Goal: Task Accomplishment & Management: Complete application form

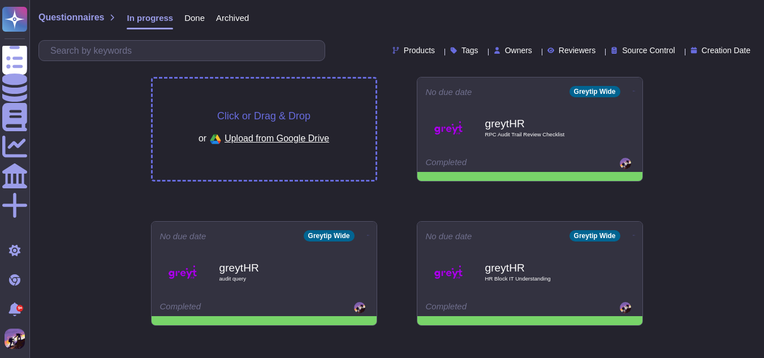
click at [316, 92] on div "Click or Drag & Drop or Upload from Google Drive" at bounding box center [264, 129] width 223 height 101
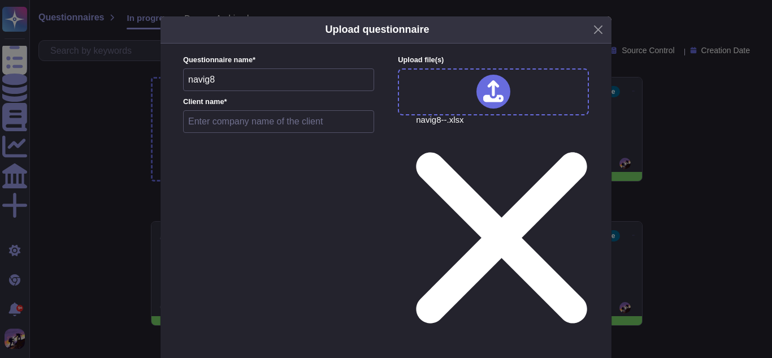
click at [252, 133] on input "text" at bounding box center [278, 121] width 191 height 23
type input "nexdigm"
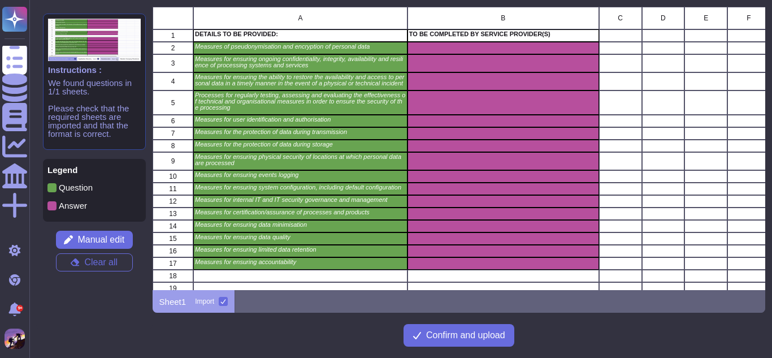
scroll to position [275, 605]
click at [426, 331] on span "Confirm and upload" at bounding box center [465, 335] width 79 height 9
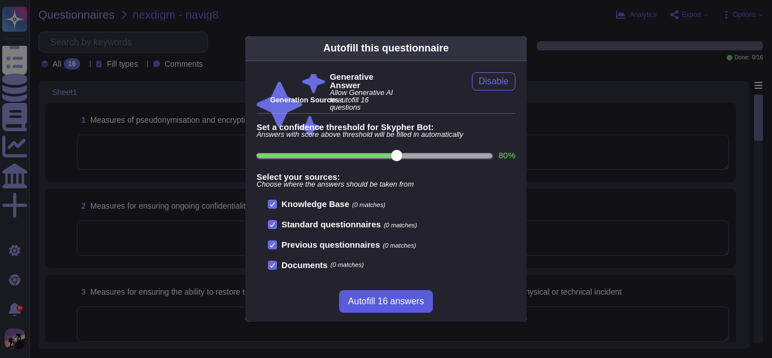
click at [359, 293] on button "Autofill 16 answers" at bounding box center [386, 301] width 94 height 23
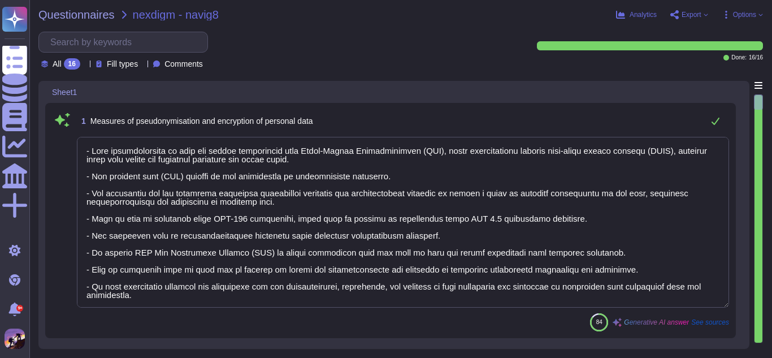
type textarea "- User identification is done via unique credentials with Multi-Factor Authenti…"
type textarea "We implement several measures to ensure the ongoing confidentiality, integrity,…"
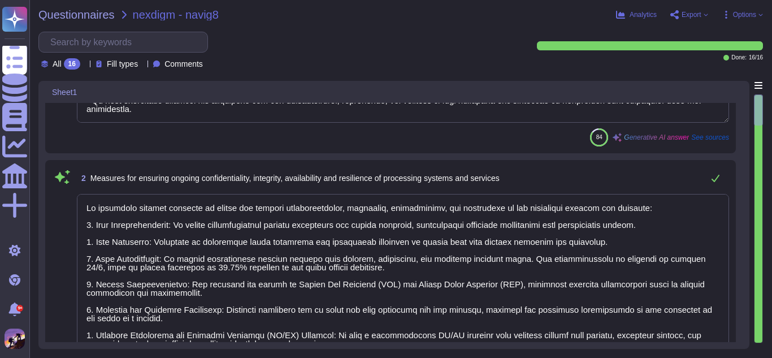
type textarea "We ensure the ability to restore the availability and access to personal data i…"
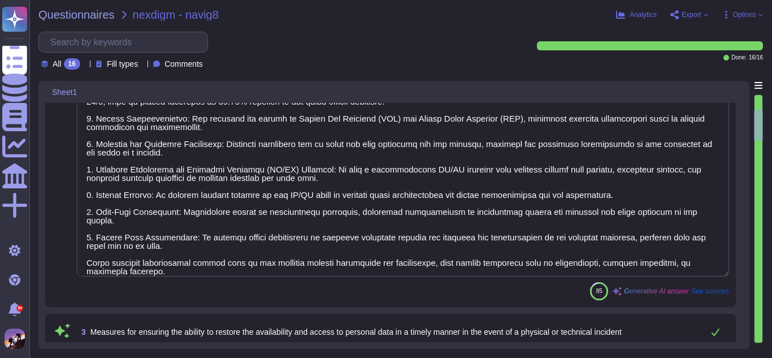
type textarea "We regularly test, assess, and evaluate our organizational and technical securi…"
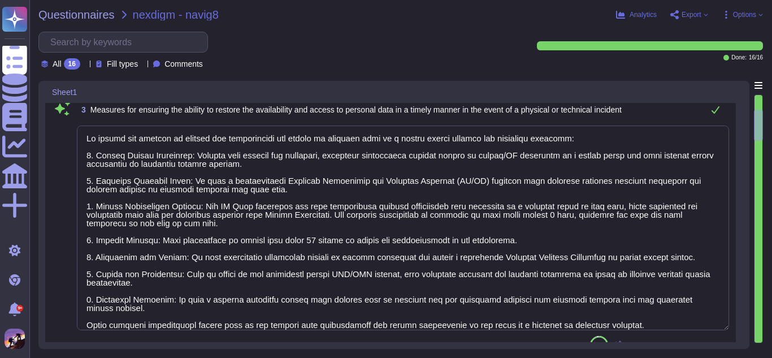
type textarea "User identification and authorization measures include: 1. Unique Credentials: …"
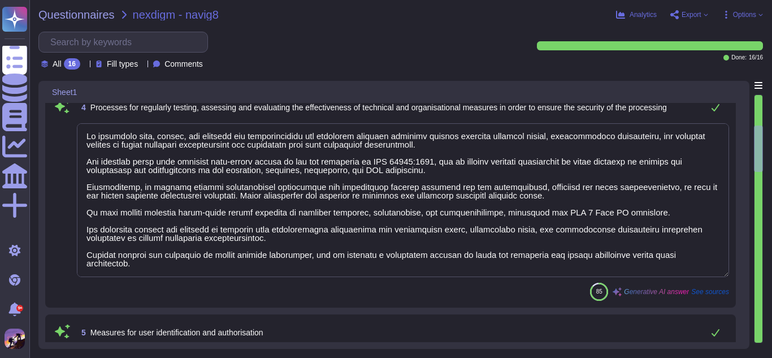
type textarea "The platform employs several measures to protect data during transmission: 1. E…"
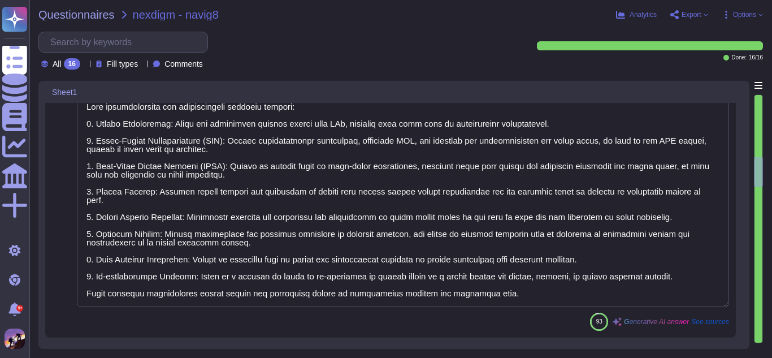
type textarea "- Data is stored on AWS and GCP cloud servers, with specific locations for [DEM…"
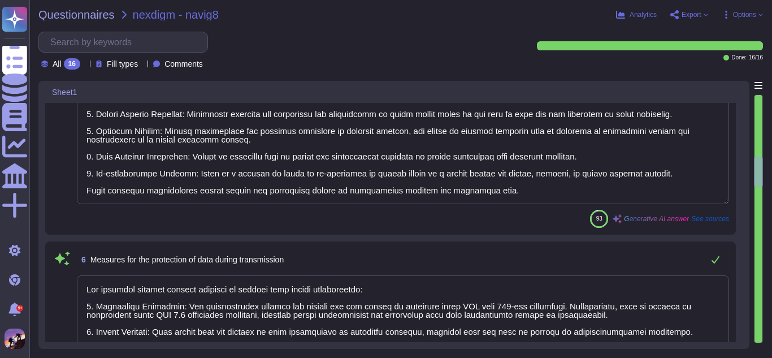
type textarea "Loremips dol sitametc adipisci elitsedd ei temporinc utlab etdolore magn al eni…"
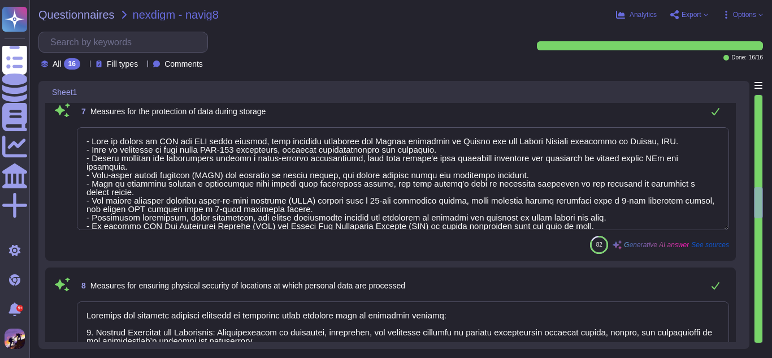
type textarea "- Comprehensive logging and monitoring mechanisms are implemented across all se…"
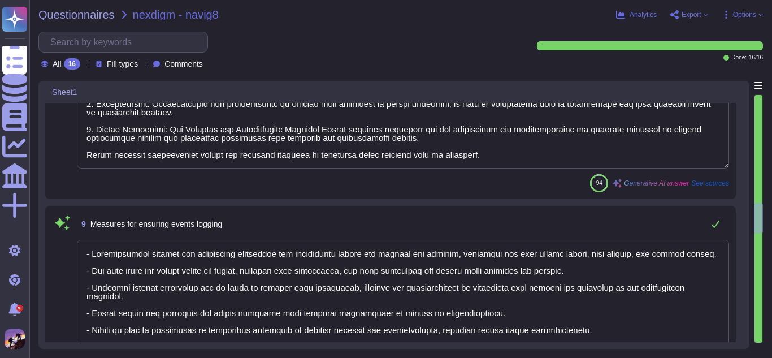
type textarea "- User identification is done via unique credentials with Multi-Factor Authenti…"
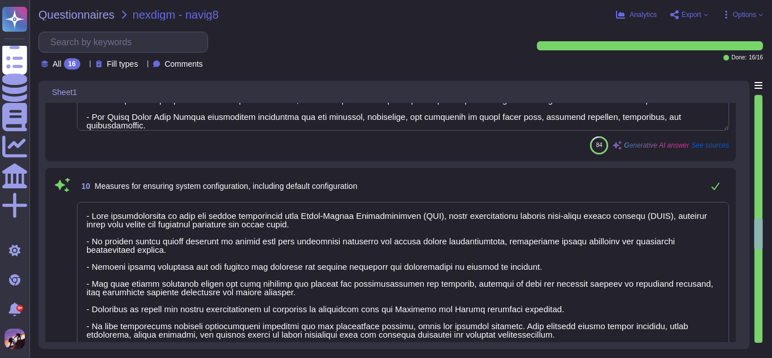
type textarea "Greytip has established comprehensive measures for internal IT and IT security …"
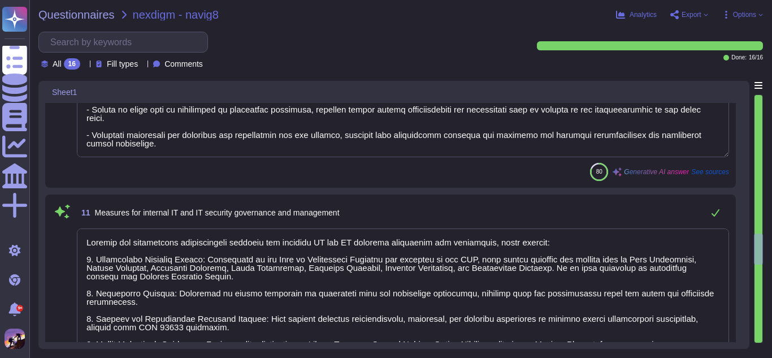
type textarea "We are an ISO 27001 certified organization, holding Certificate No: IS 738762, …"
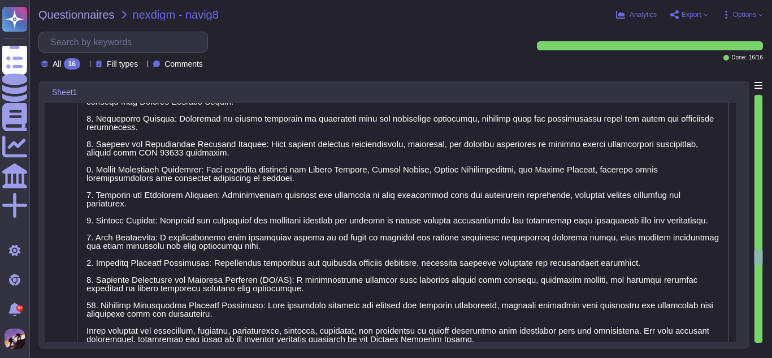
type textarea "GreytHR implements several measures to ensure data minimization: 1. Data Collec…"
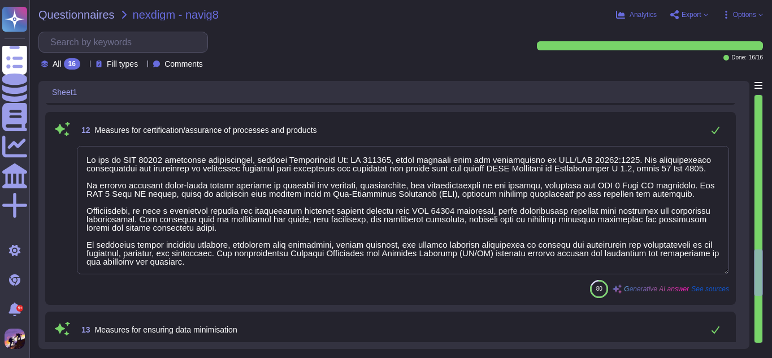
type textarea "- We ensure the accuracy and currency of personal information through regular d…"
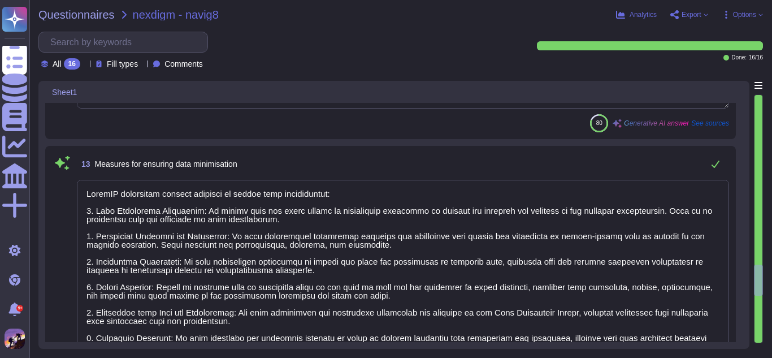
type textarea "Our data retention policy is designed to ensure that data is retained only for …"
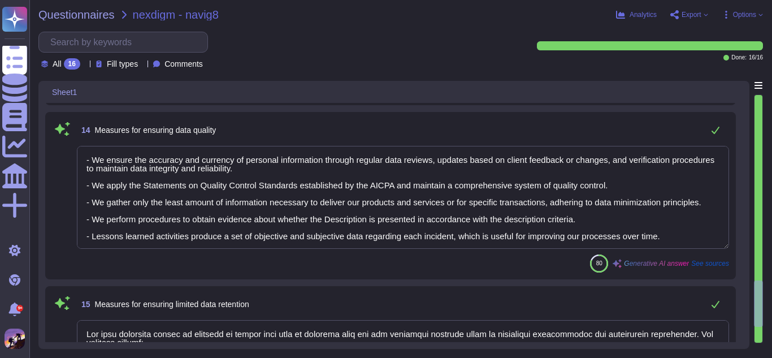
type textarea "Measures for ensuring accountability at [GEOGRAPHIC_DATA] include: 1. User Iden…"
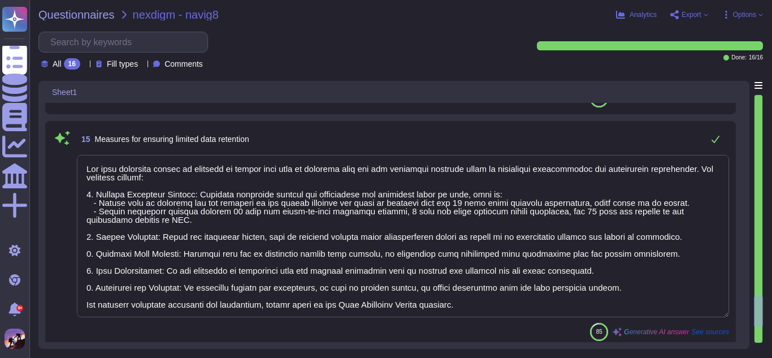
scroll to position [0, 0]
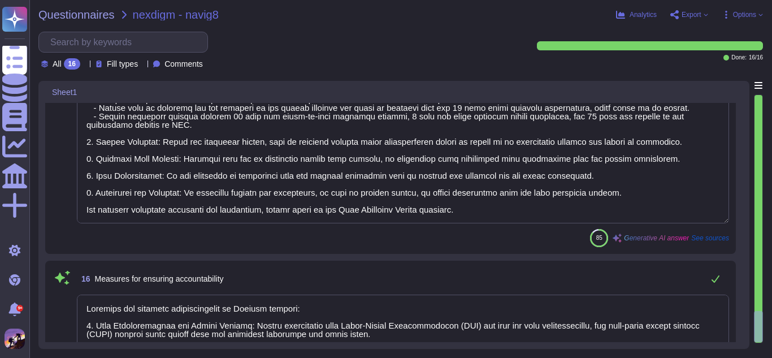
type textarea "GreytHR implements several measures to ensure data minimization: 1. Data Collec…"
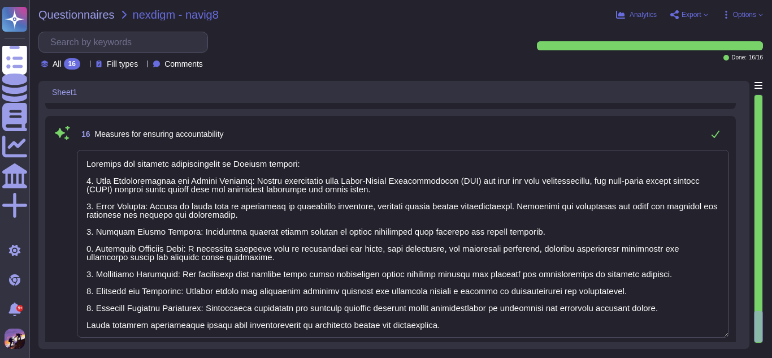
scroll to position [1, 0]
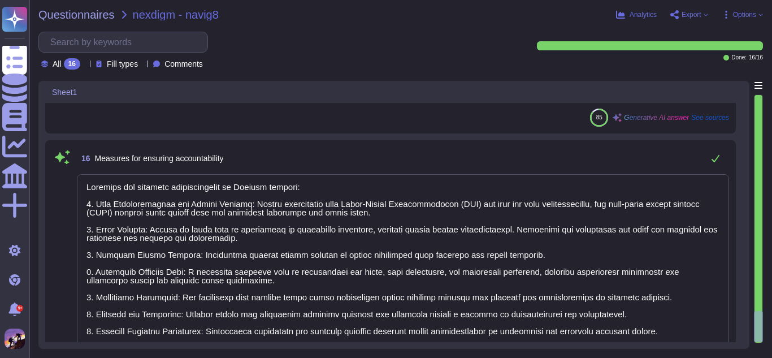
type textarea "- We ensure the accuracy and currency of personal information through regular d…"
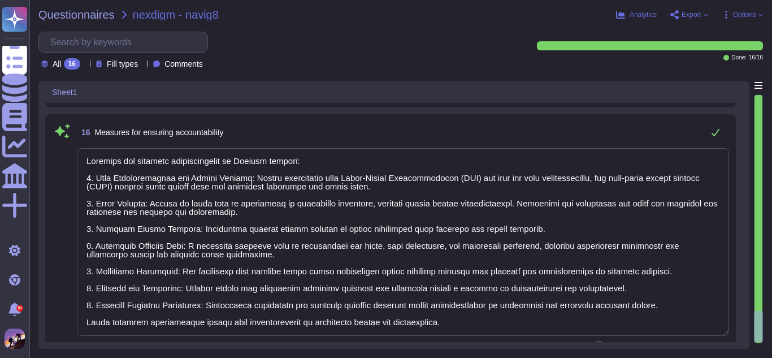
type textarea "- We ensure the accuracy and currency of personal information through regular d…"
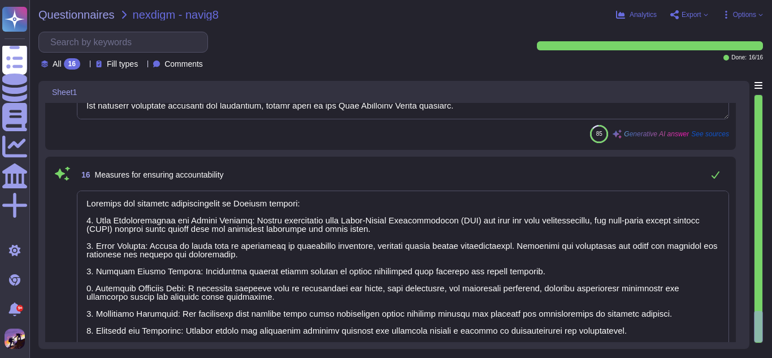
type textarea "- We ensure the accuracy and currency of personal information through regular d…"
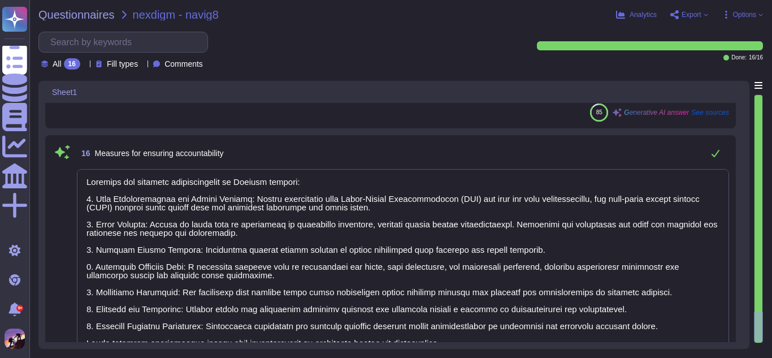
type textarea "- We ensure the accuracy and currency of personal information through regular d…"
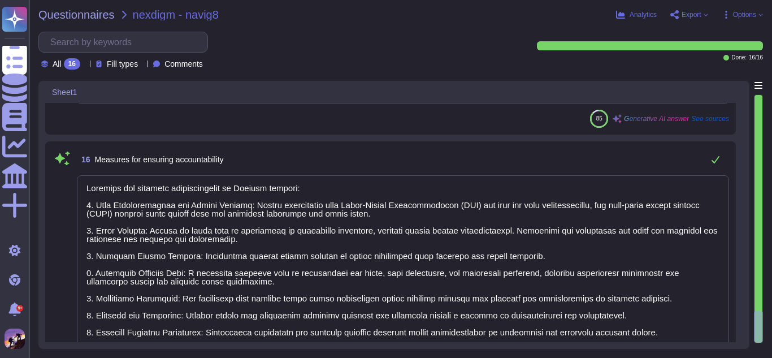
type textarea "- We ensure the accuracy and currency of personal information through regular d…"
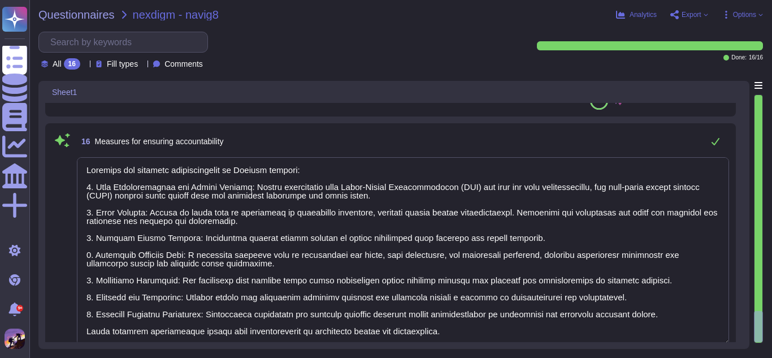
type textarea "- We ensure the accuracy and currency of personal information through regular d…"
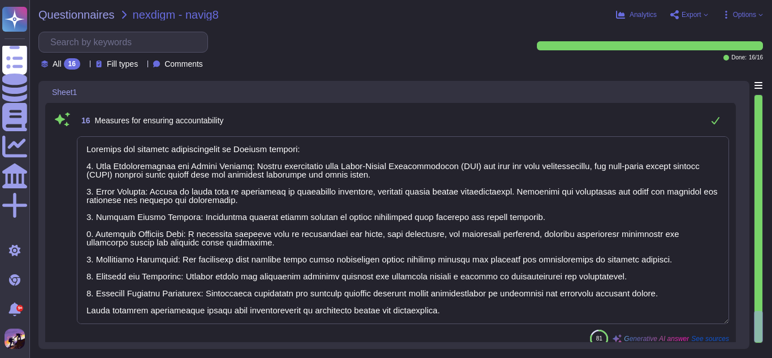
scroll to position [3743, 0]
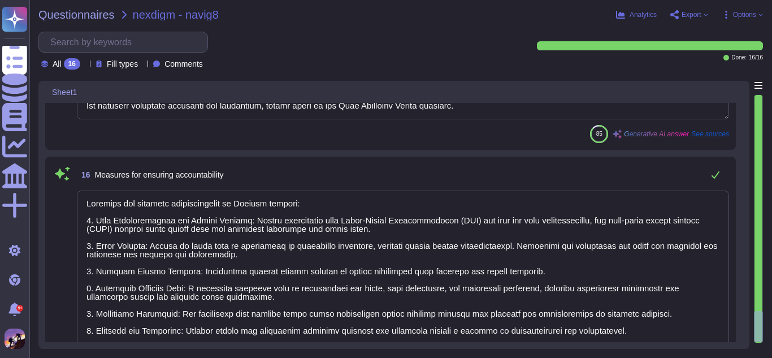
type textarea "- We ensure the accuracy and currency of personal information through regular d…"
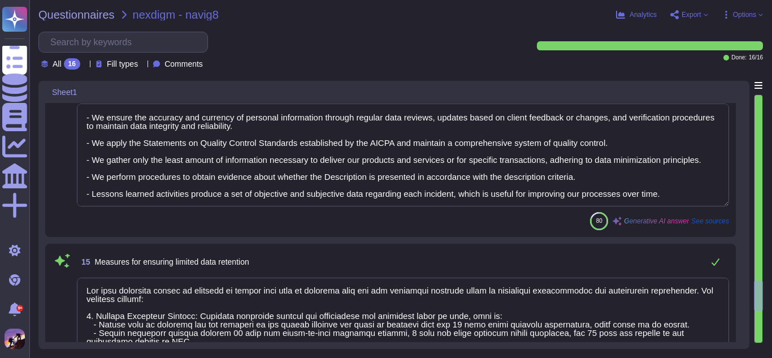
type textarea "We are an ISO 27001 certified organization, holding Certificate No: IS 738762, …"
type textarea "GreytHR implements several measures to ensure data minimization: 1. Data Collec…"
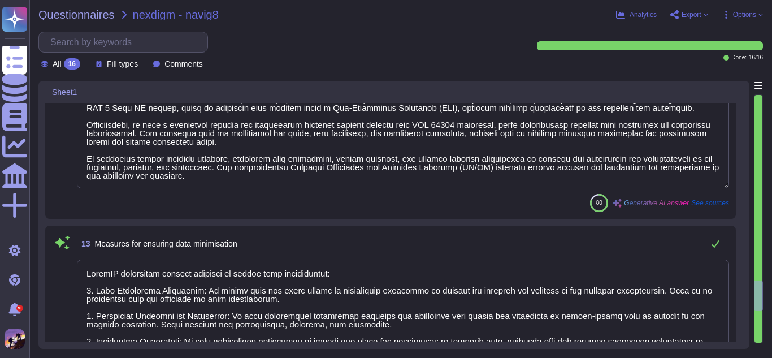
type textarea "Greytip has established comprehensive measures for internal IT and IT security …"
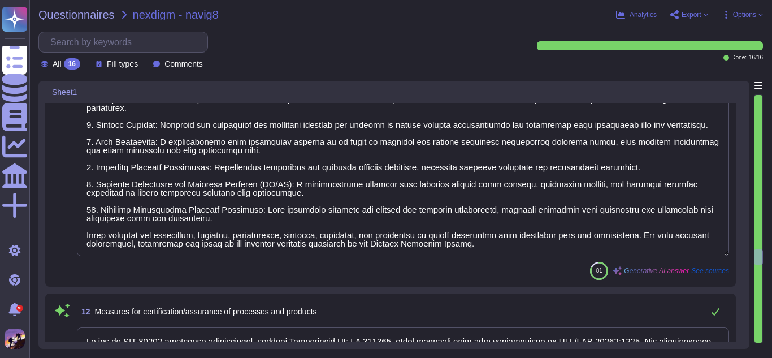
type textarea "- User identification is done via unique credentials with Multi-Factor Authenti…"
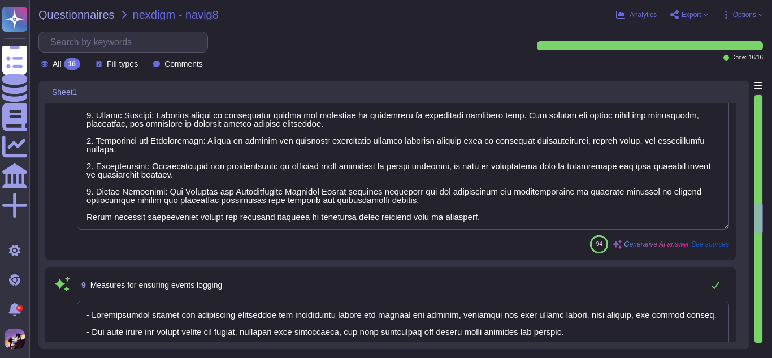
type textarea "- Data is stored on AWS and GCP cloud servers, with specific locations for [DEM…"
type textarea "Loremips dol sitametc adipisci elitsedd ei temporinc utlab etdolore magn al eni…"
type textarea "- Comprehensive logging and monitoring mechanisms are implemented across all se…"
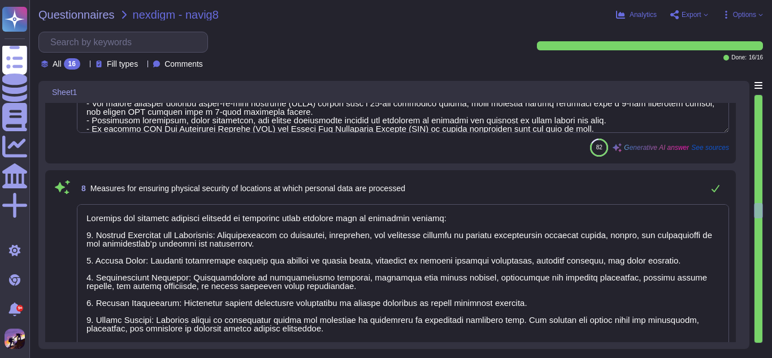
type textarea "The platform employs several measures to protect data during transmission: 1. E…"
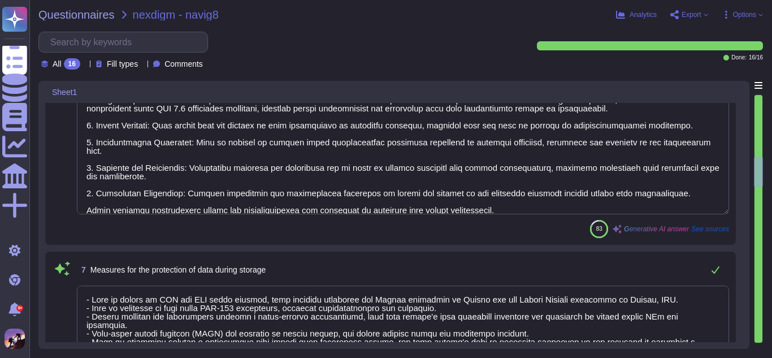
type textarea "We regularly test, assess, and evaluate our organizational and technical securi…"
type textarea "User identification and authorization measures include: 1. Unique Credentials: …"
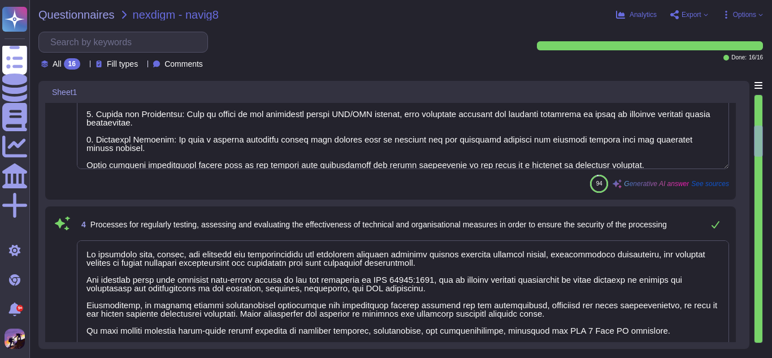
type textarea "We implement several measures to ensure the ongoing confidentiality, integrity,…"
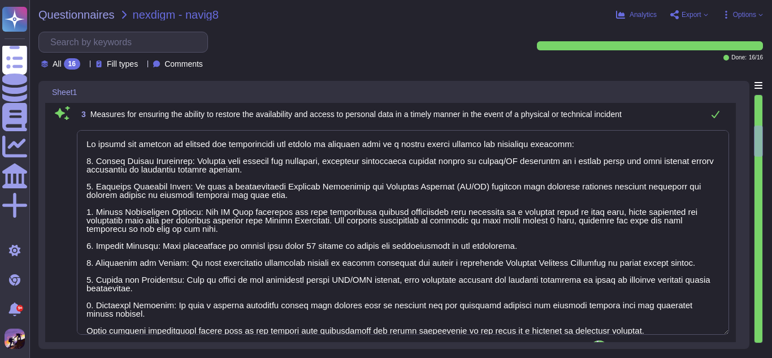
type textarea "We ensure the ability to restore the availability and access to personal data i…"
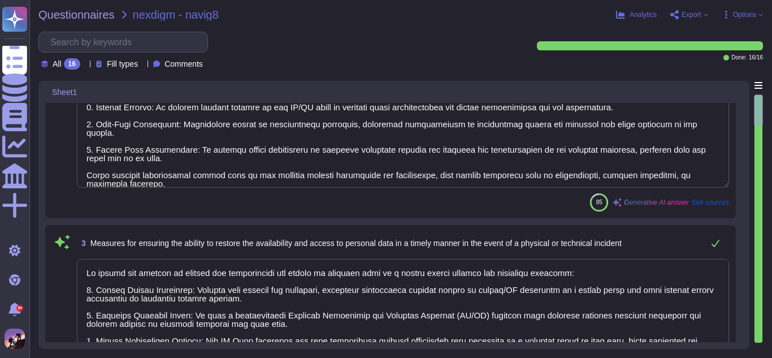
type textarea "- User identification is done via unique credentials with Multi-Factor Authenti…"
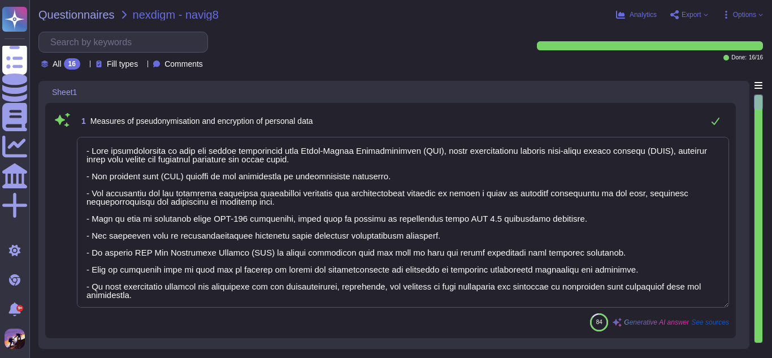
click at [385, 214] on textarea at bounding box center [403, 222] width 653 height 171
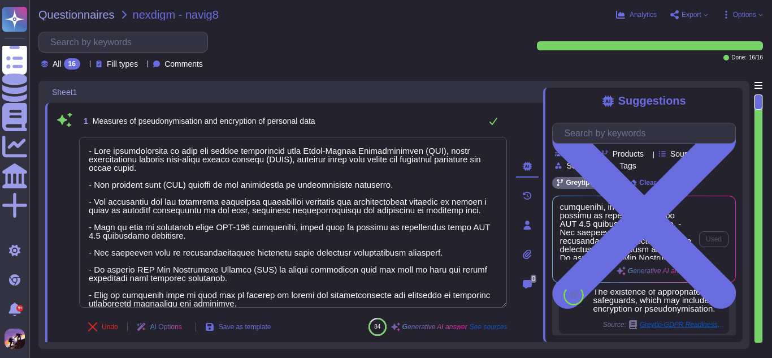
scroll to position [660, 0]
click at [637, 134] on input "text" at bounding box center [647, 133] width 177 height 20
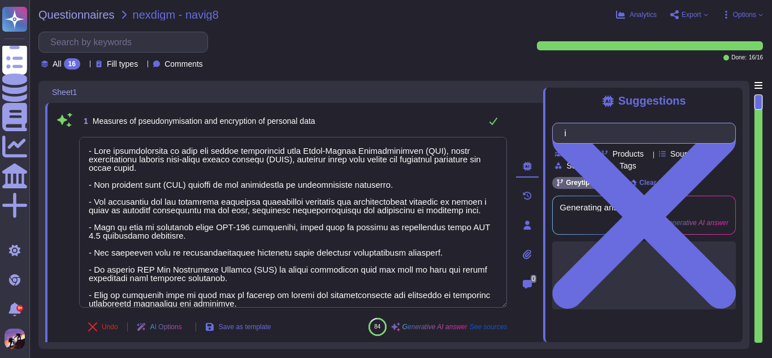
scroll to position [0, 0]
type input "i"
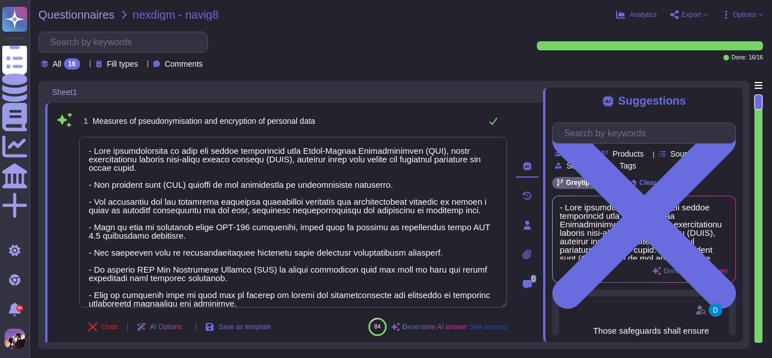
click at [692, 17] on span "Export" at bounding box center [692, 14] width 20 height 7
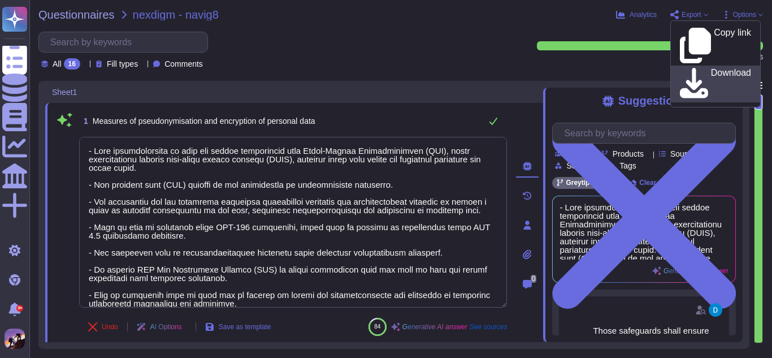
click at [694, 68] on div "Download" at bounding box center [715, 84] width 71 height 32
